Goal: Task Accomplishment & Management: Manage account settings

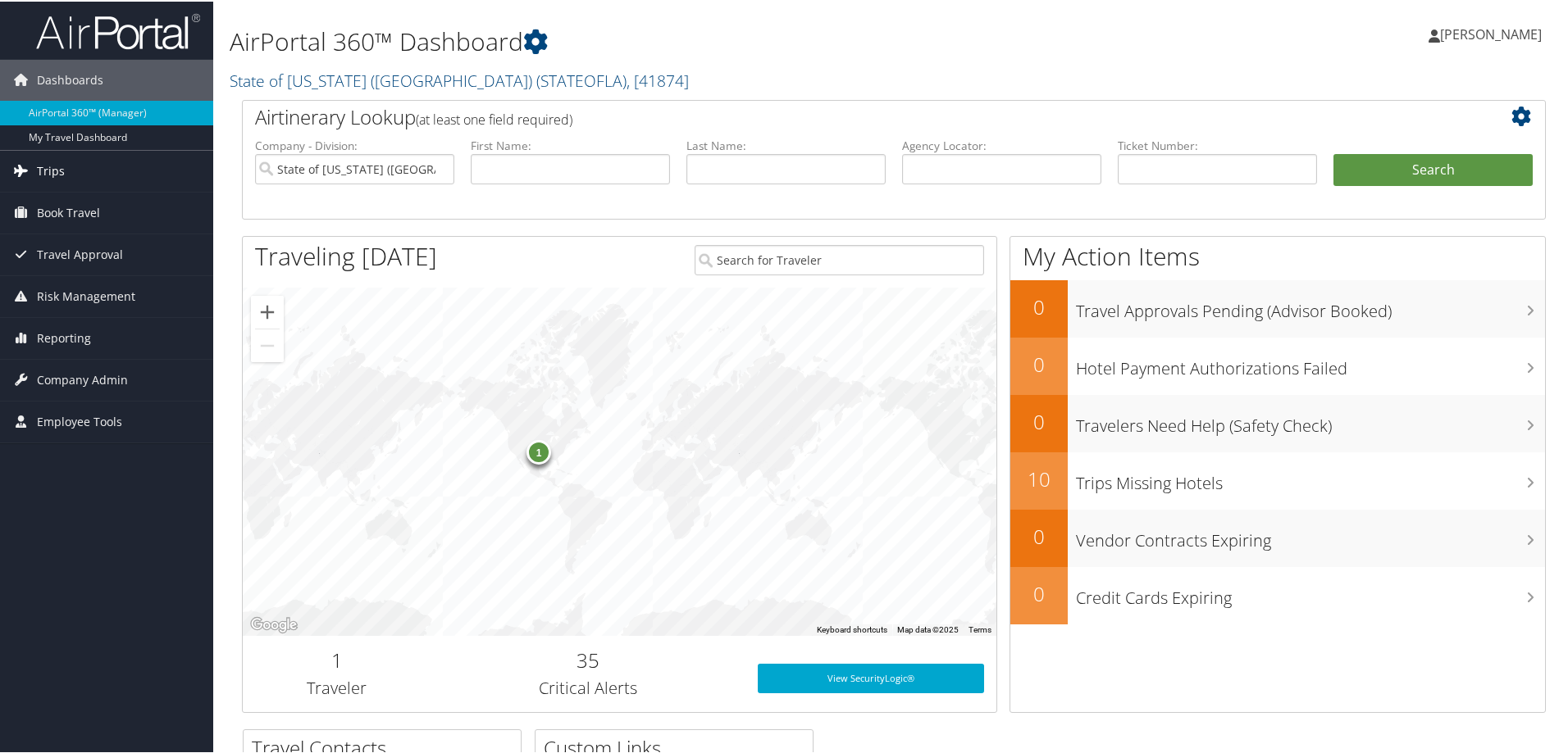
click at [82, 168] on link "Trips" at bounding box center [107, 170] width 214 height 41
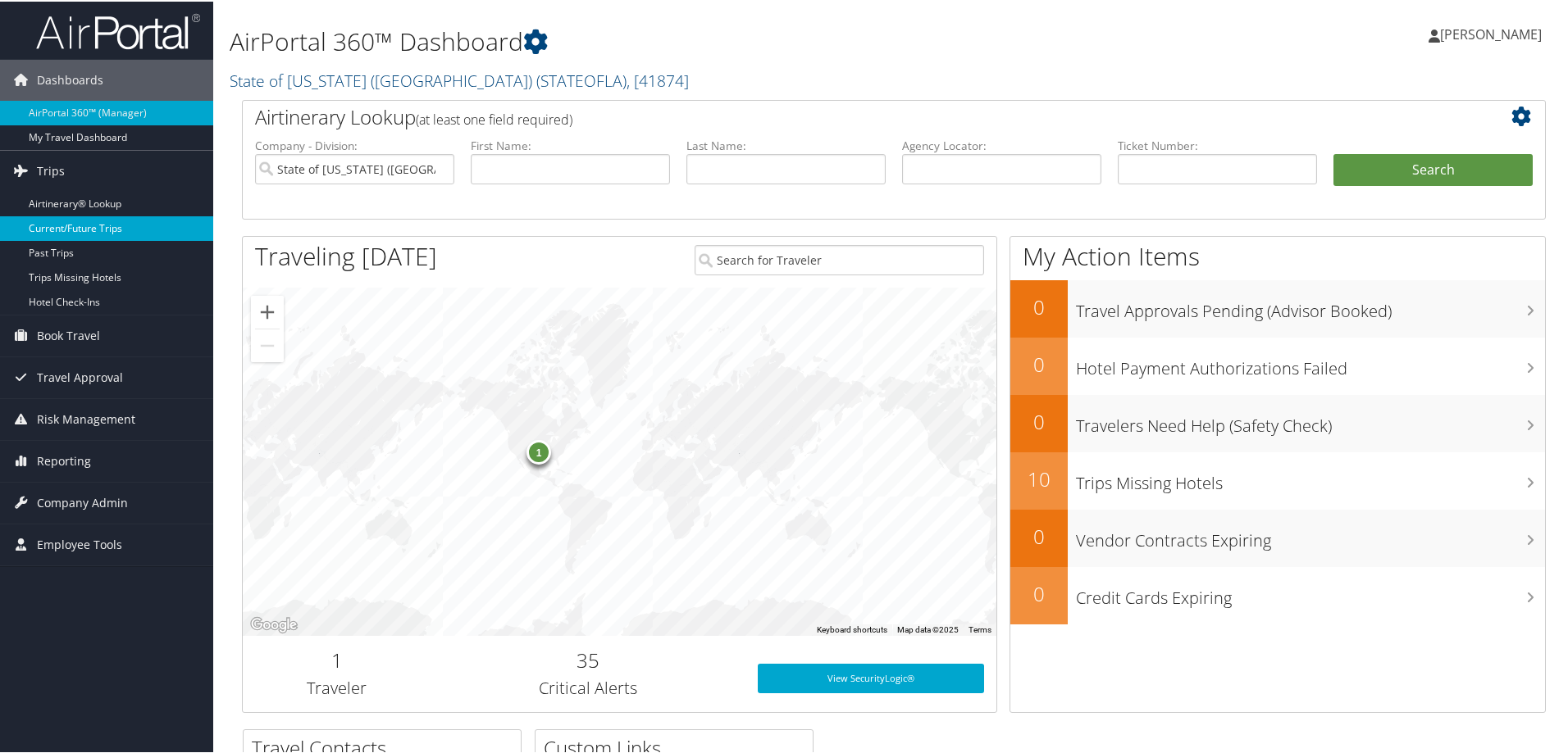
click at [93, 223] on link "Current/Future Trips" at bounding box center [107, 227] width 214 height 25
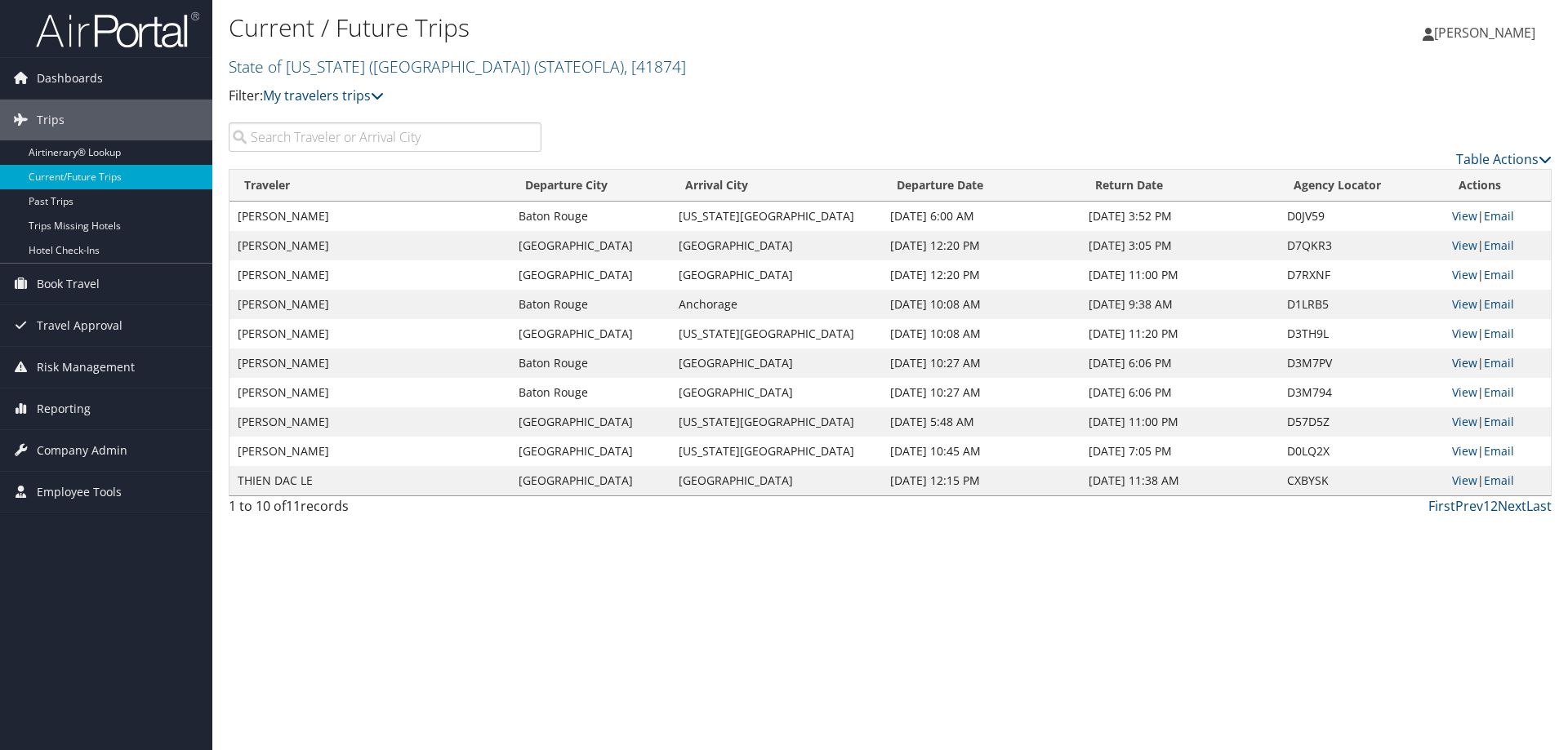
click at [1457, 368] on link "View" at bounding box center [1465, 363] width 26 height 15
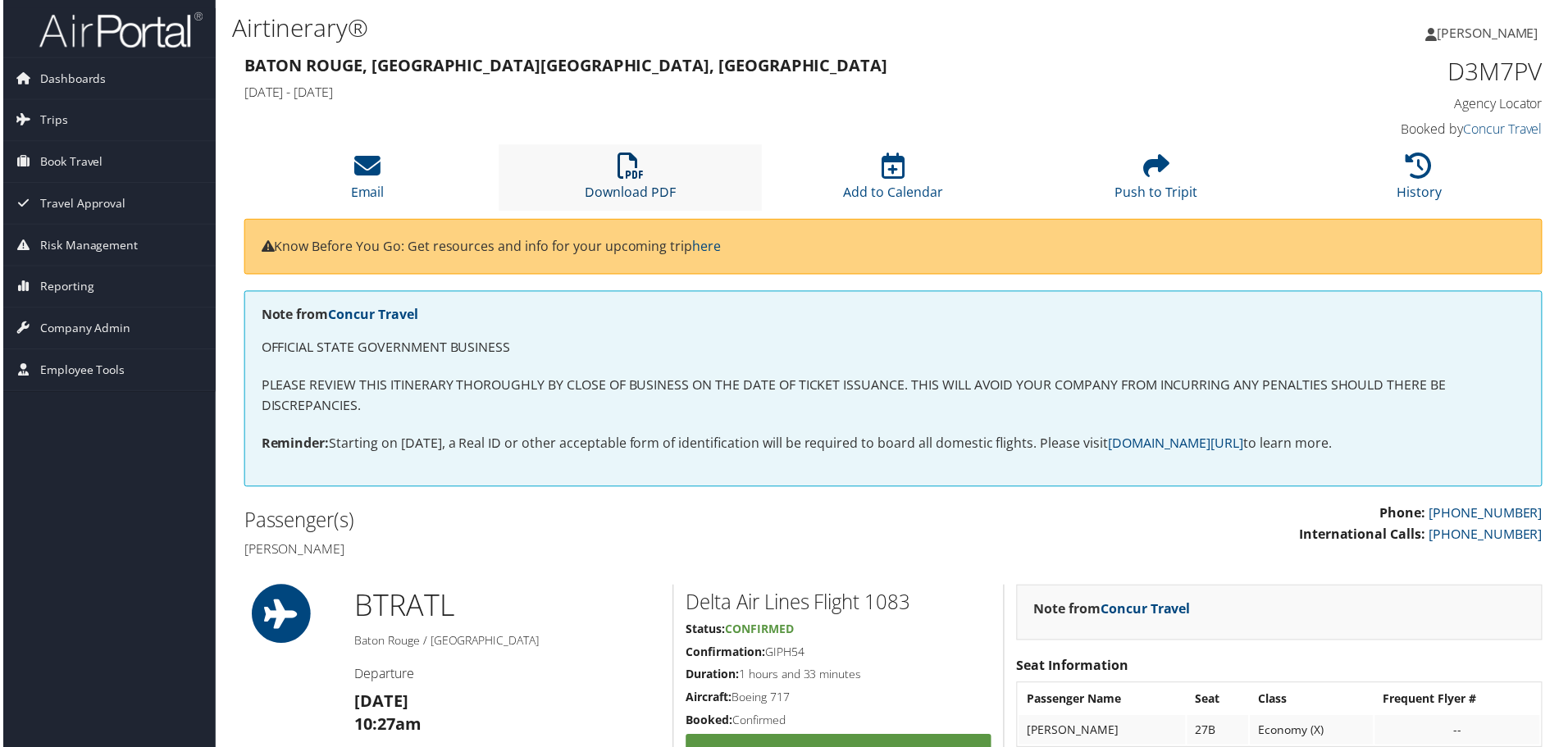
click at [624, 173] on icon at bounding box center [629, 166] width 26 height 26
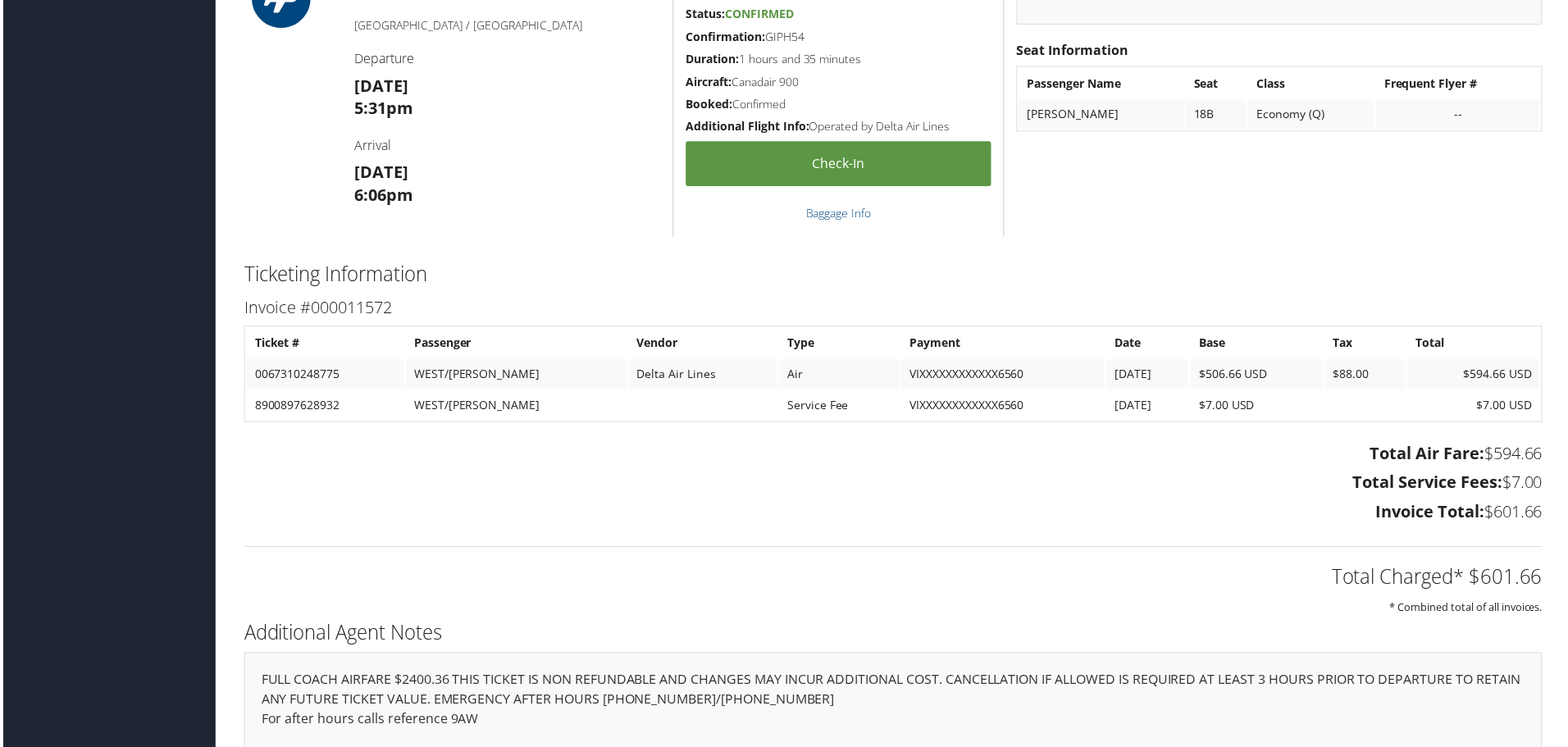
scroll to position [1917, 0]
